Goal: Task Accomplishment & Management: Manage account settings

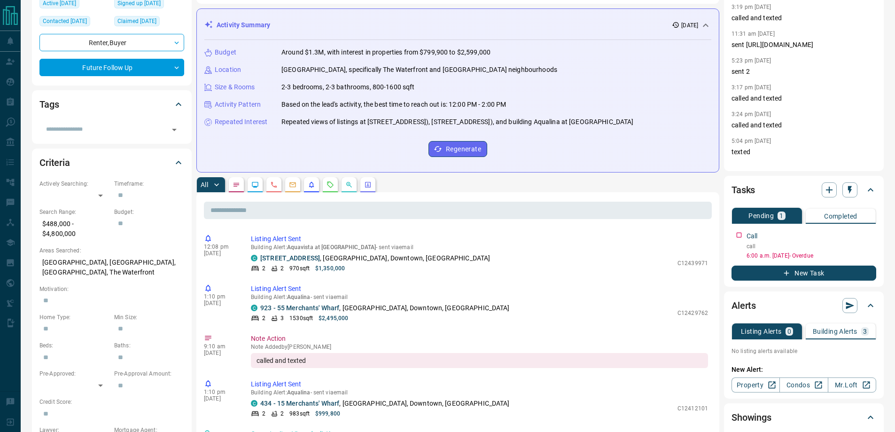
scroll to position [141, 0]
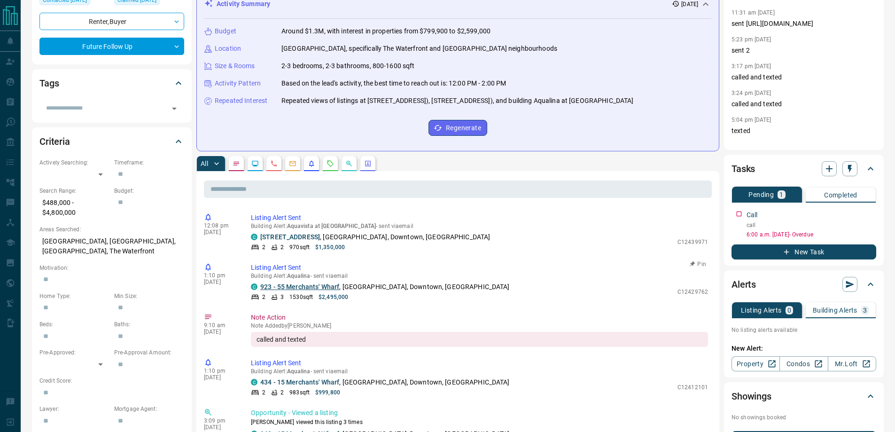
click at [300, 289] on link "923 - 55 Merchants' Wharf" at bounding box center [299, 287] width 79 height 8
click at [317, 239] on link "[STREET_ADDRESS]" at bounding box center [290, 237] width 60 height 8
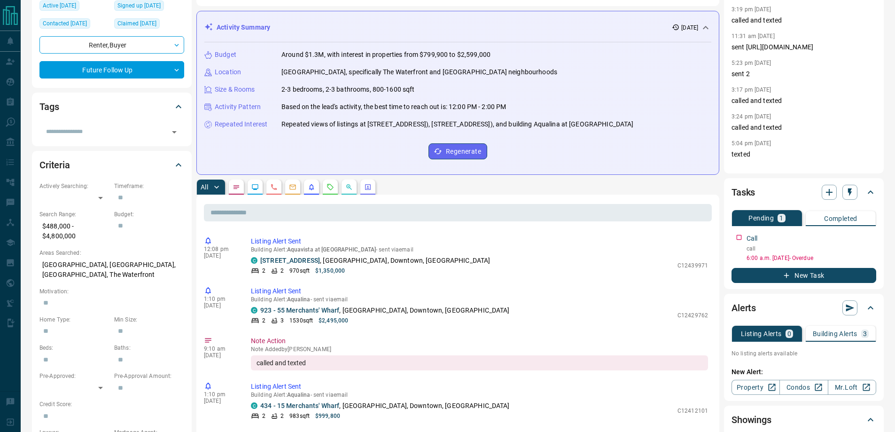
scroll to position [0, 0]
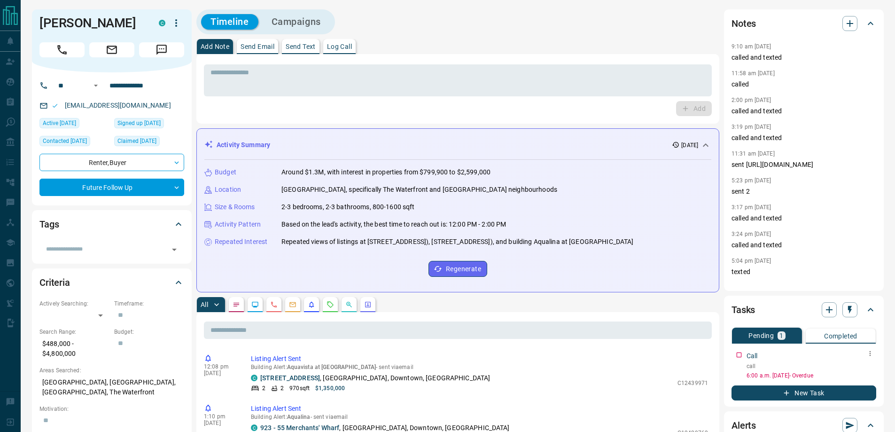
click at [868, 356] on icon "button" at bounding box center [870, 353] width 8 height 8
click at [861, 373] on li "Edit" at bounding box center [855, 371] width 41 height 14
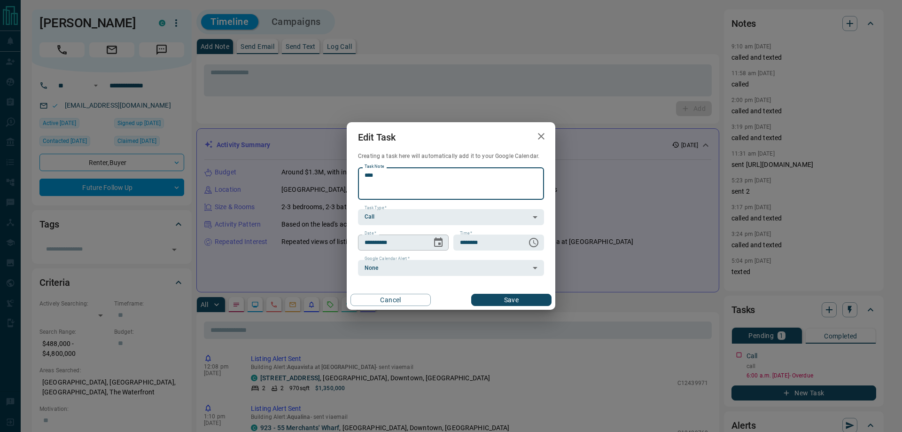
click at [440, 246] on icon "Choose date, selected date is Oct 14, 2025" at bounding box center [438, 241] width 8 height 9
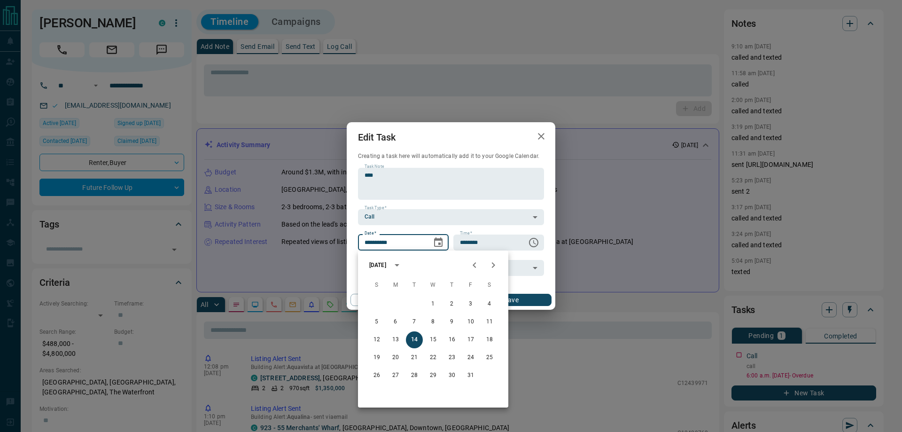
click at [493, 266] on icon "Next month" at bounding box center [493, 264] width 11 height 11
click at [493, 266] on icon "Next month" at bounding box center [493, 265] width 3 height 6
click at [413, 307] on button "2" at bounding box center [414, 303] width 17 height 17
type input "**********"
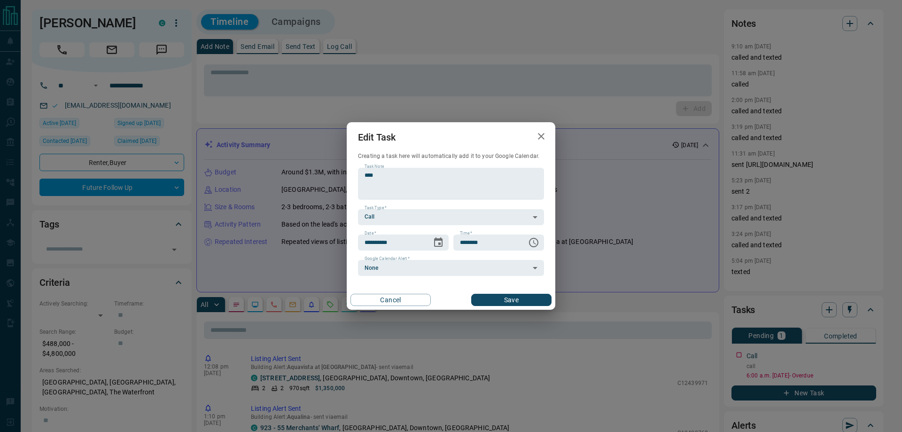
click at [485, 301] on button "Save" at bounding box center [511, 300] width 80 height 12
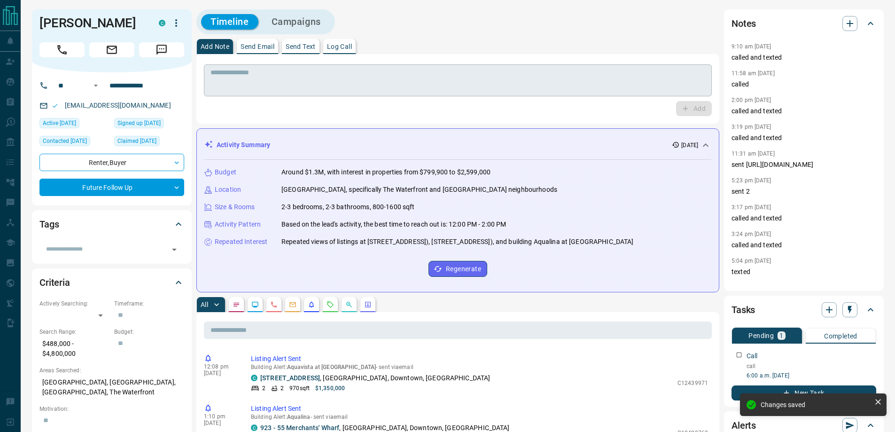
click at [302, 87] on textarea at bounding box center [457, 81] width 495 height 24
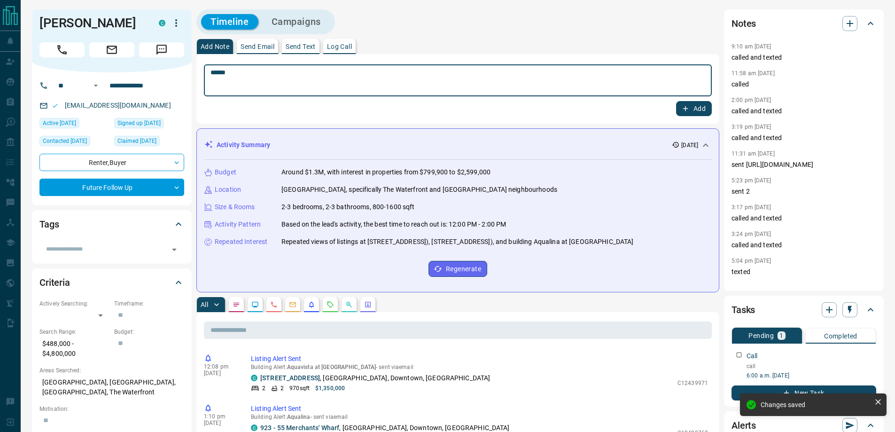
type textarea "******"
click at [676, 101] on button "Add" at bounding box center [694, 108] width 36 height 15
